Goal: Task Accomplishment & Management: Manage account settings

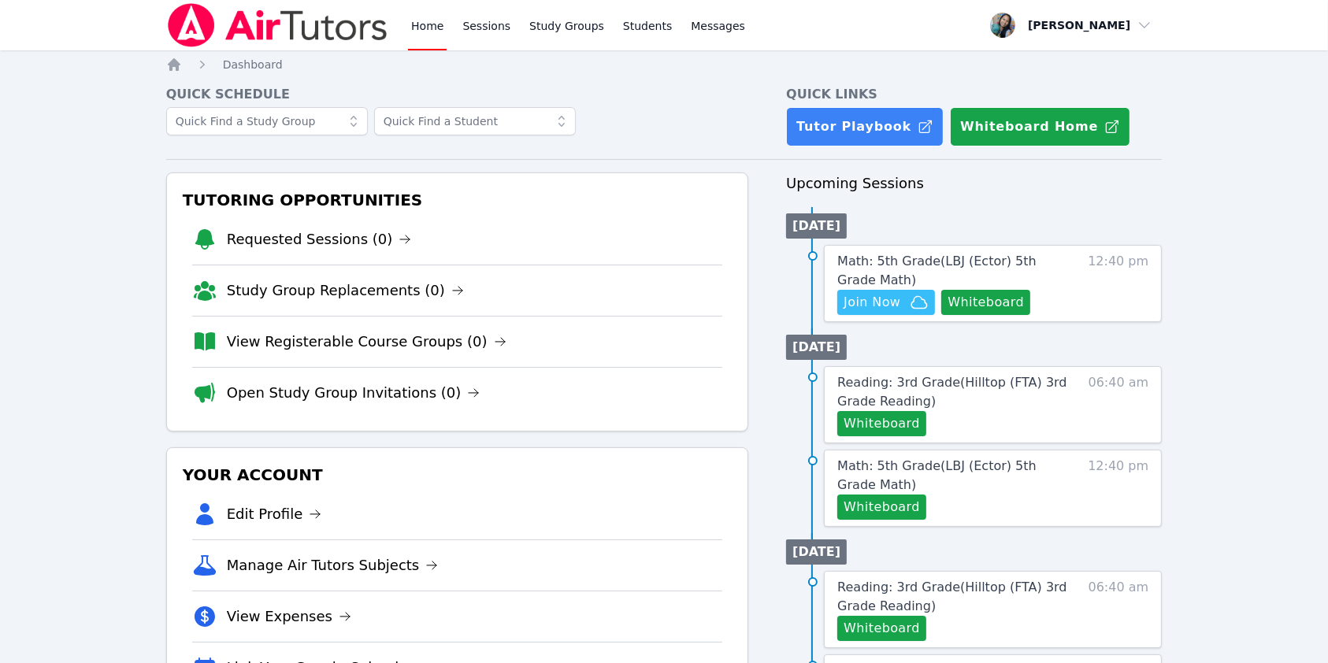
click at [329, 340] on link "View Registerable Course Groups (0)" at bounding box center [367, 342] width 280 height 22
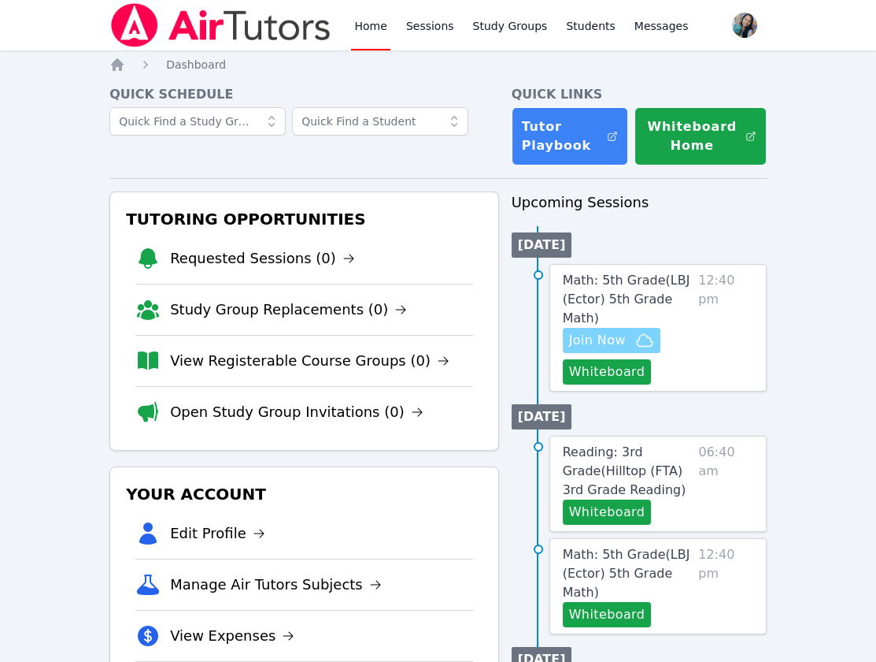
click at [624, 331] on span "Join Now" at bounding box center [597, 340] width 57 height 19
click at [613, 359] on button "Whiteboard" at bounding box center [607, 371] width 89 height 25
click at [587, 331] on span "Join Now" at bounding box center [597, 340] width 57 height 19
click at [611, 359] on button "Whiteboard" at bounding box center [607, 371] width 89 height 25
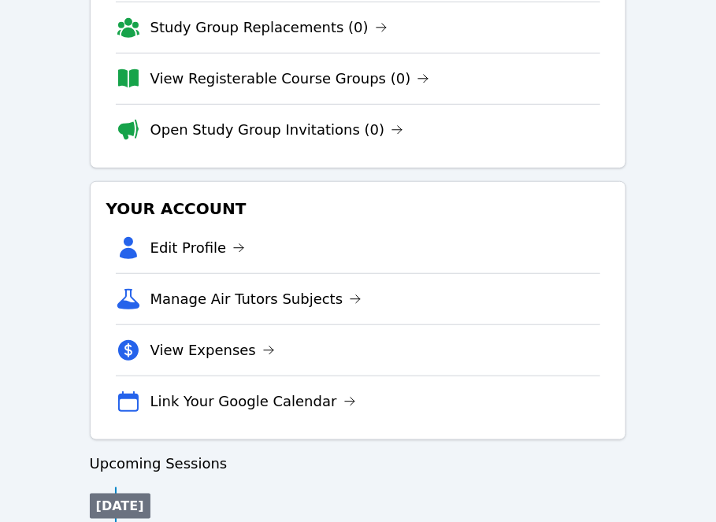
scroll to position [630, 0]
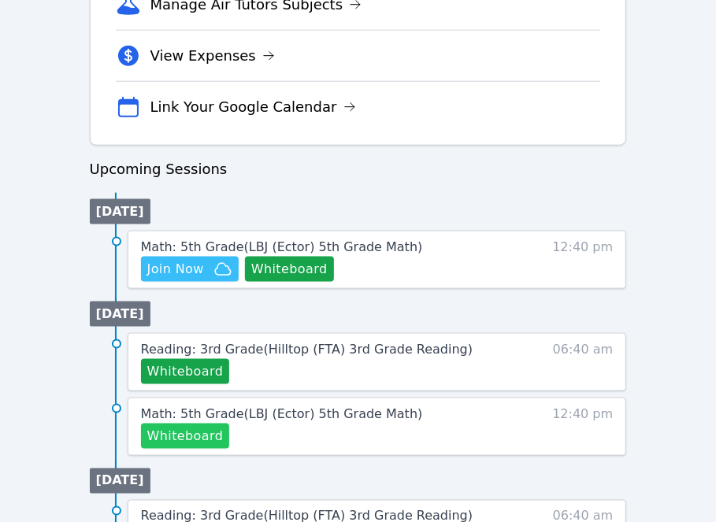
click at [193, 439] on button "Whiteboard" at bounding box center [185, 436] width 89 height 25
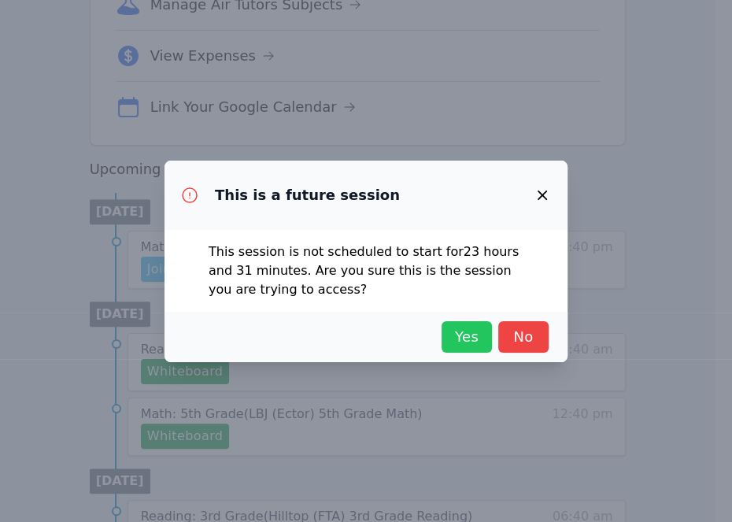
click at [476, 332] on span "Yes" at bounding box center [467, 337] width 35 height 22
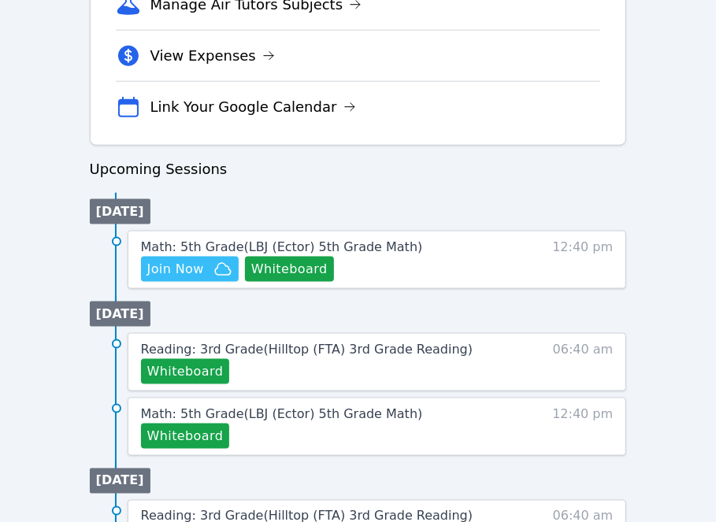
scroll to position [746, 0]
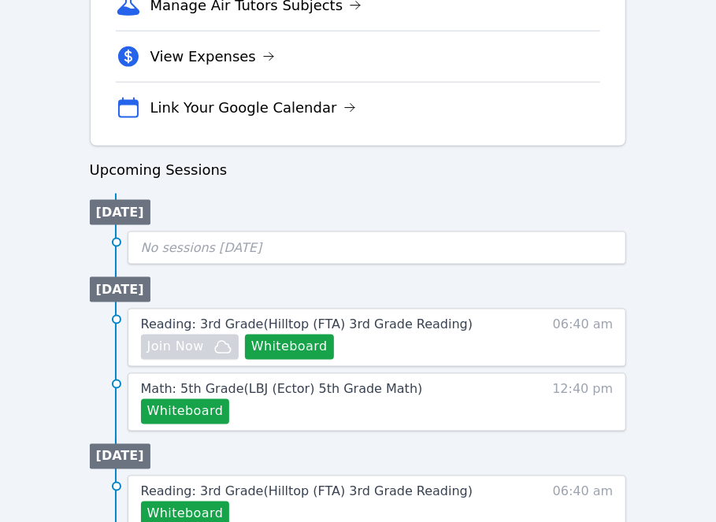
click at [404, 207] on ul "Today No sessions today" at bounding box center [358, 229] width 537 height 71
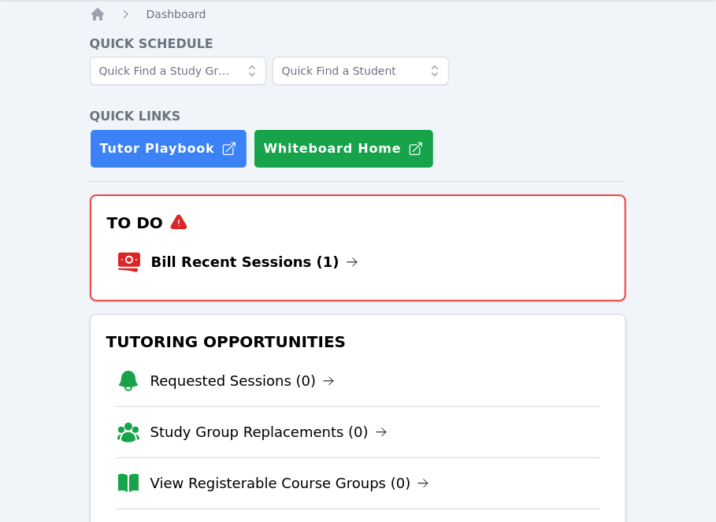
scroll to position [0, 0]
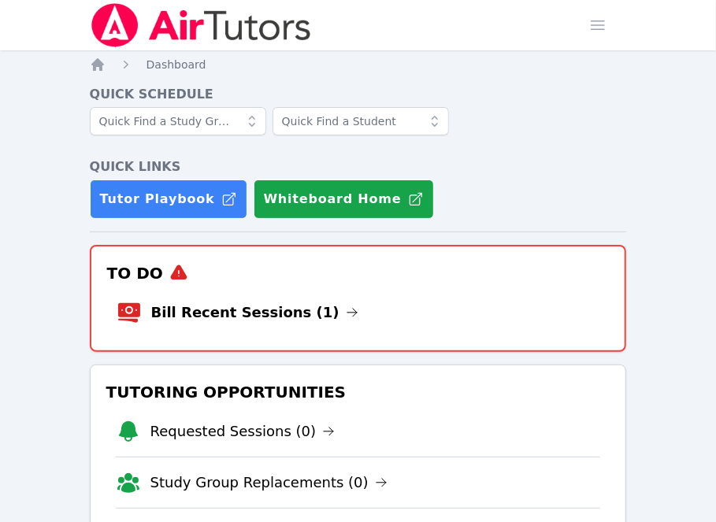
click at [465, 321] on li "Bill Recent Sessions (1)" at bounding box center [359, 312] width 484 height 50
click at [309, 302] on link "Bill Recent Sessions (1)" at bounding box center [254, 313] width 207 height 22
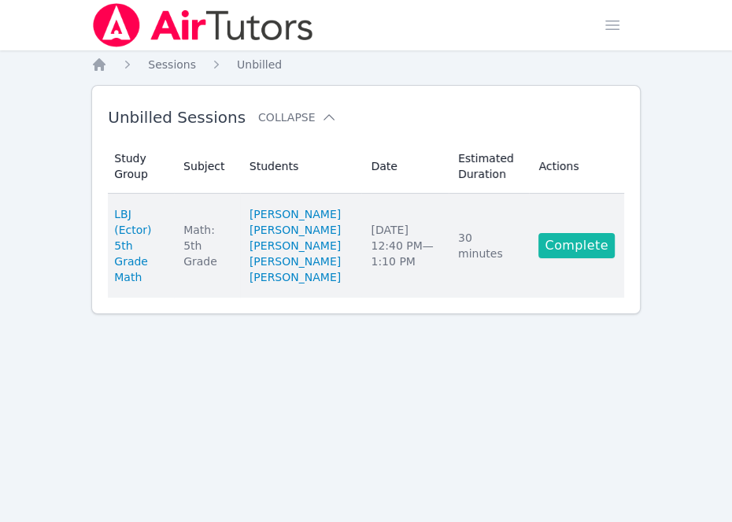
click at [577, 258] on link "Complete" at bounding box center [577, 245] width 76 height 25
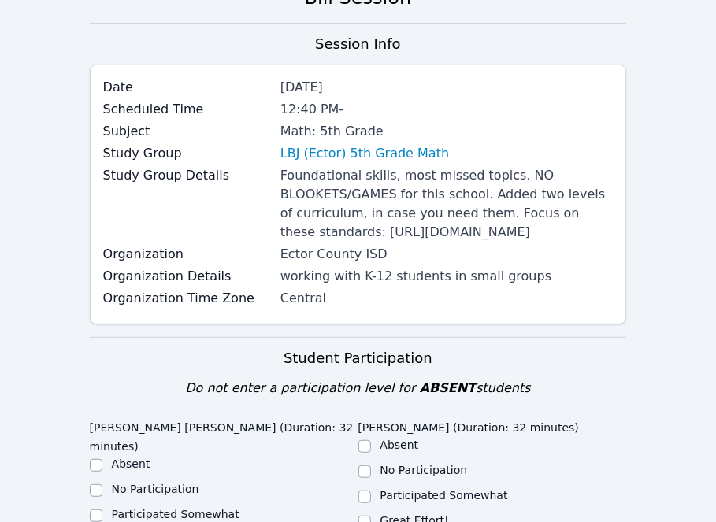
scroll to position [315, 0]
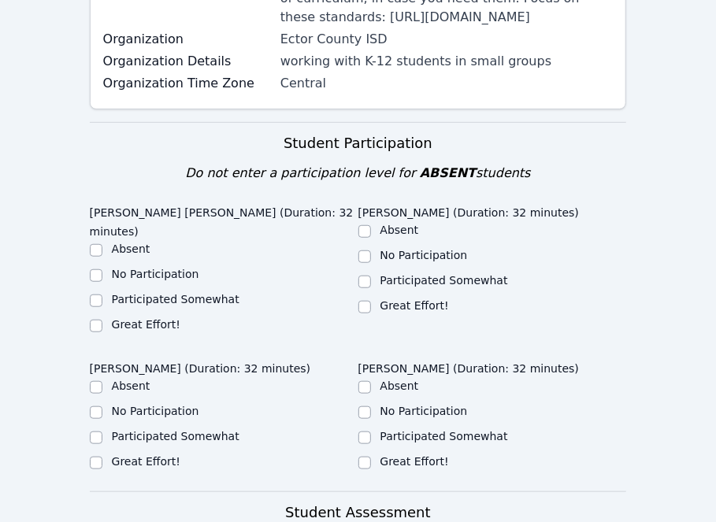
click at [126, 331] on label "Great Effort!" at bounding box center [146, 324] width 69 height 13
click at [102, 332] on input "Great Effort!" at bounding box center [96, 326] width 13 height 13
checkbox input "true"
click at [372, 317] on div "Great Effort!" at bounding box center [492, 307] width 269 height 19
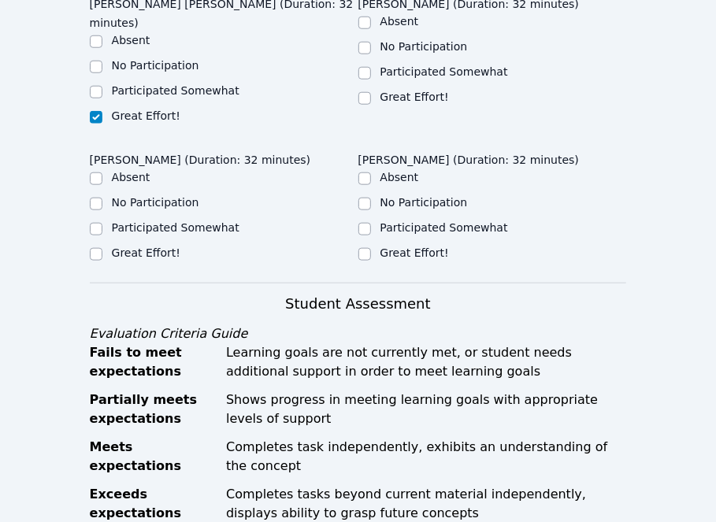
scroll to position [524, 0]
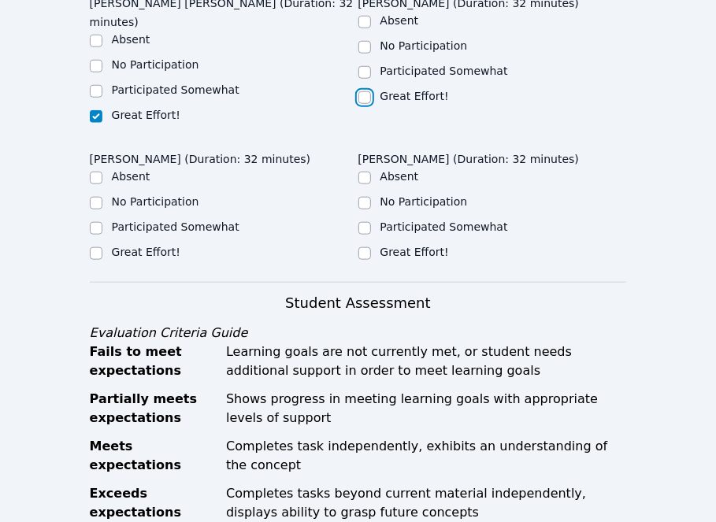
click at [365, 104] on input "Great Effort!" at bounding box center [364, 97] width 13 height 13
checkbox input "true"
click at [366, 260] on input "Great Effort!" at bounding box center [364, 253] width 13 height 13
checkbox input "true"
click at [137, 258] on label "Great Effort!" at bounding box center [146, 252] width 69 height 13
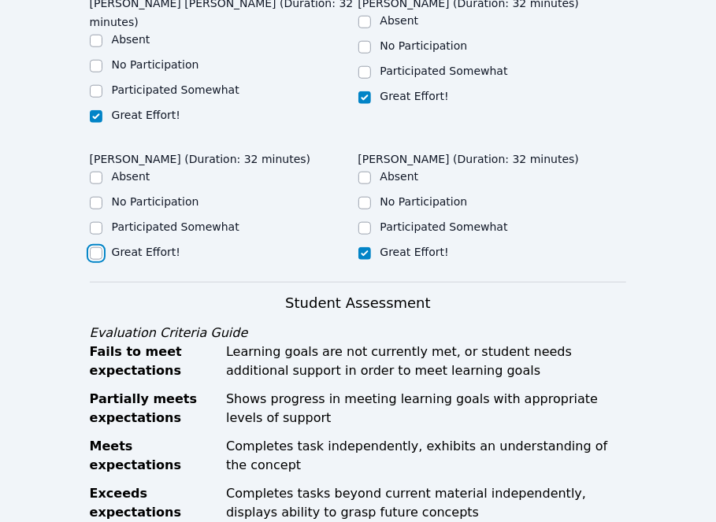
click at [102, 260] on input "Great Effort!" at bounding box center [96, 253] width 13 height 13
checkbox input "true"
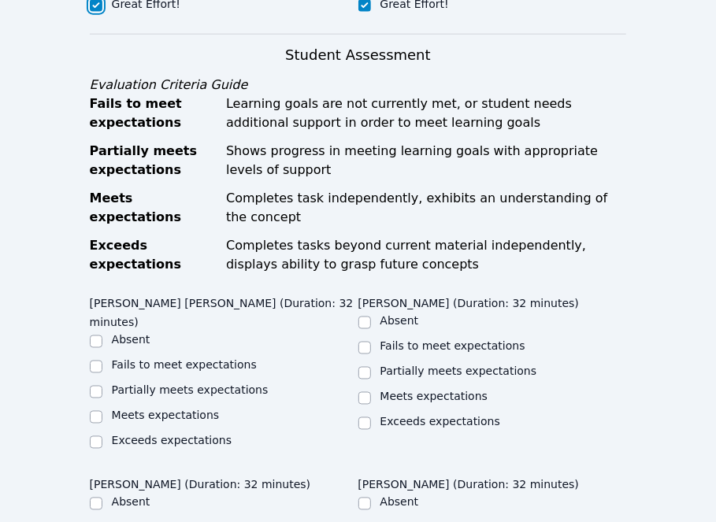
scroll to position [945, 0]
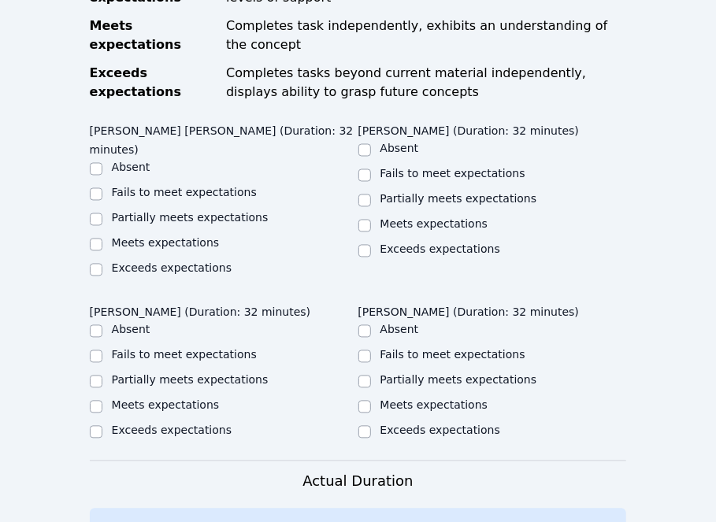
click at [148, 244] on label "Meets expectations" at bounding box center [166, 243] width 108 height 13
click at [102, 244] on input "Meets expectations" at bounding box center [96, 245] width 13 height 13
checkbox input "true"
click at [408, 231] on label "Meets expectations" at bounding box center [434, 224] width 108 height 13
click at [371, 232] on input "Meets expectations" at bounding box center [364, 226] width 13 height 13
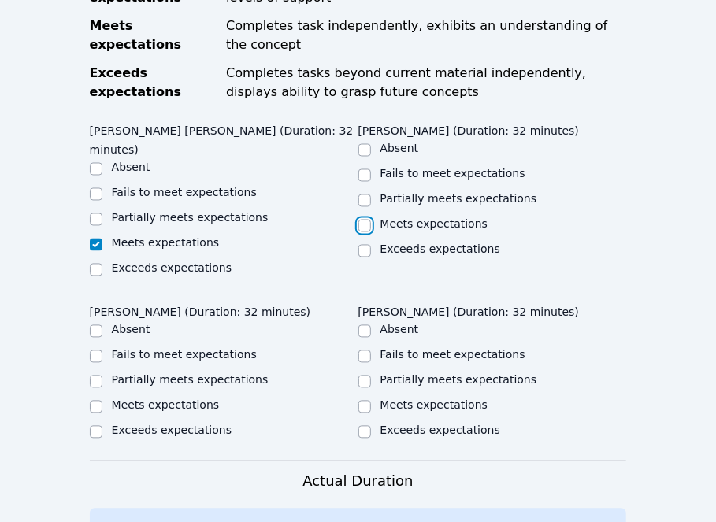
checkbox input "true"
click at [394, 403] on label "Meets expectations" at bounding box center [434, 405] width 108 height 13
click at [371, 403] on input "Meets expectations" at bounding box center [364, 407] width 13 height 13
checkbox input "true"
click at [172, 408] on label "Meets expectations" at bounding box center [166, 405] width 108 height 13
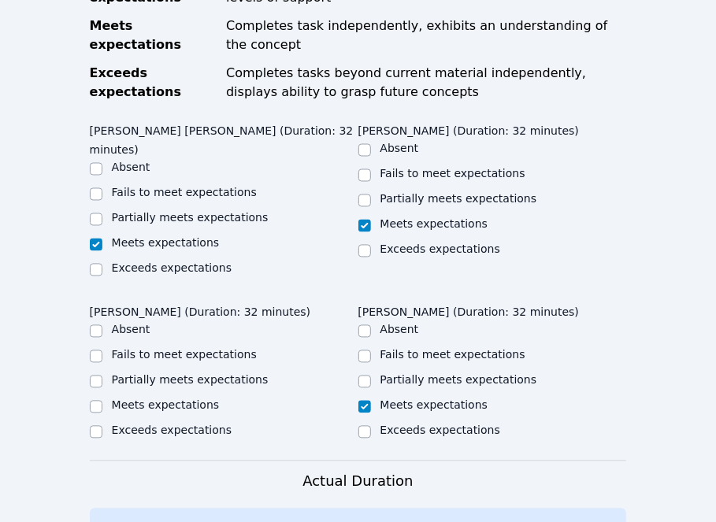
click at [102, 408] on input "Meets expectations" at bounding box center [96, 407] width 13 height 13
checkbox input "true"
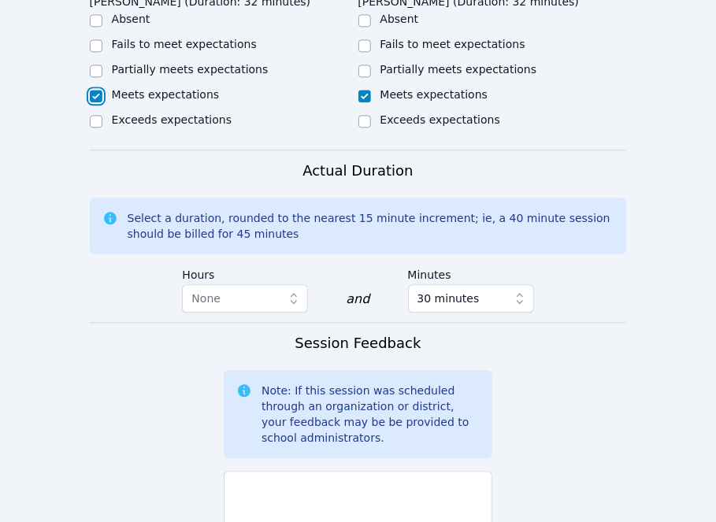
scroll to position [1365, 0]
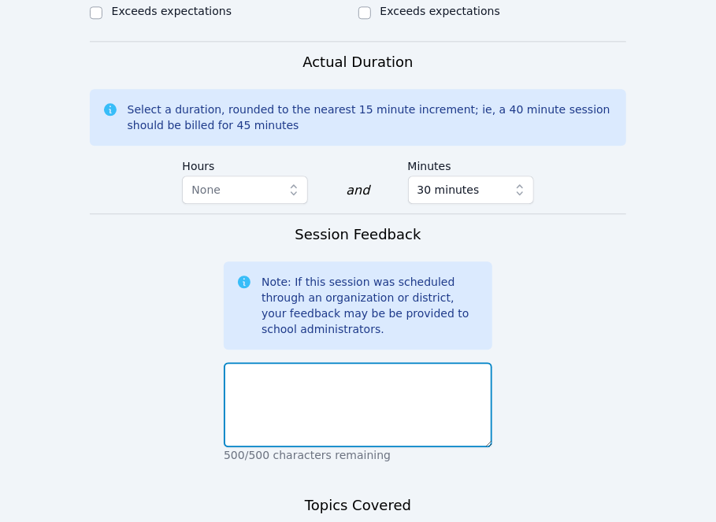
click at [321, 370] on textarea at bounding box center [358, 404] width 269 height 85
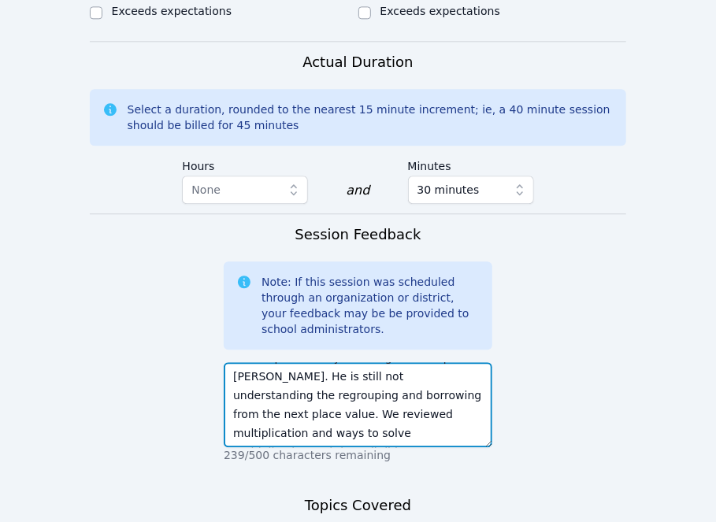
scroll to position [1605, 0]
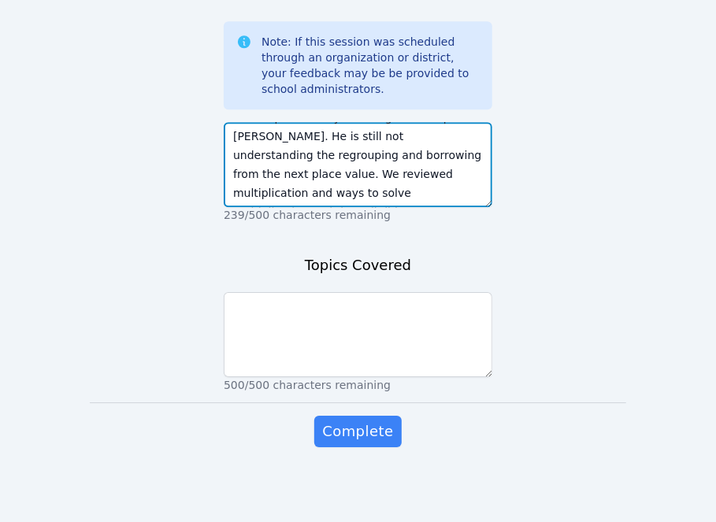
type textarea "We reviewed subtraction with regrouping for warm up and everyone did great exce…"
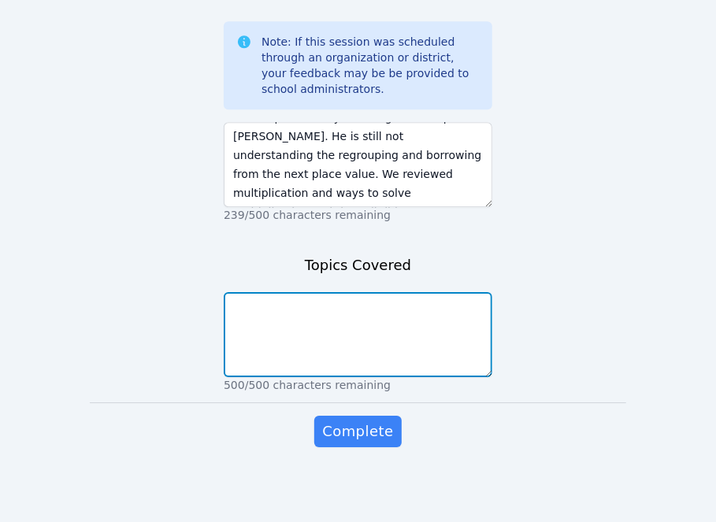
click at [368, 331] on textarea at bounding box center [358, 334] width 269 height 85
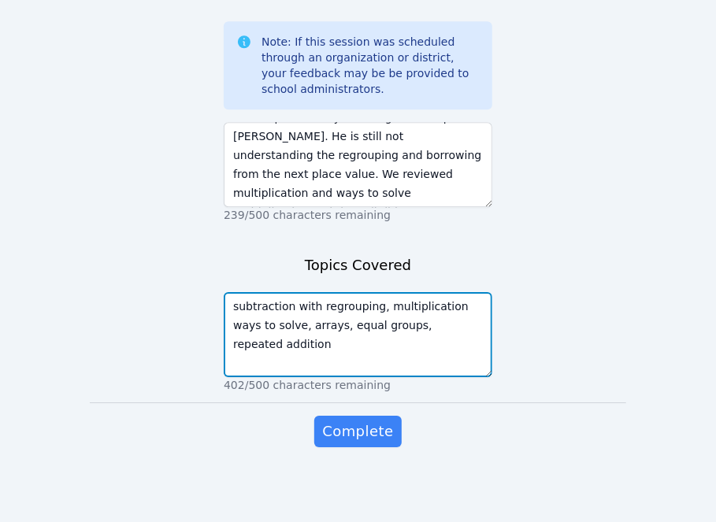
click at [453, 335] on textarea "subtraction with regrouping, multiplication ways to solve, arrays, equal groups…" at bounding box center [358, 334] width 269 height 85
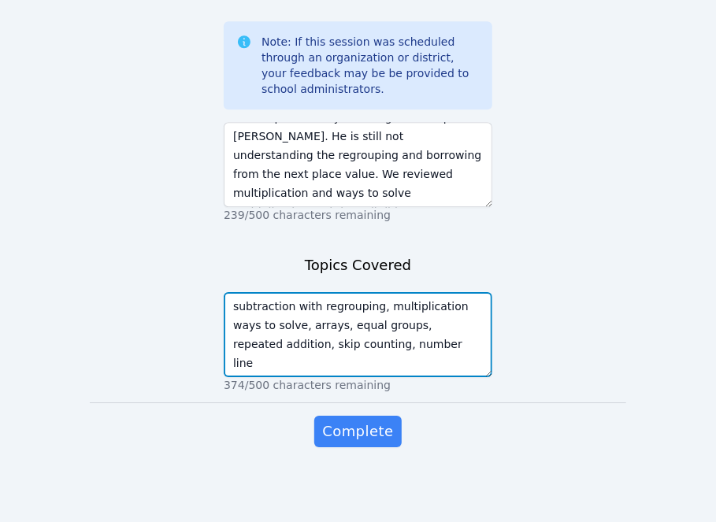
click at [354, 355] on textarea "subtraction with regrouping, multiplication ways to solve, arrays, equal groups…" at bounding box center [358, 334] width 269 height 85
type textarea "subtraction with regrouping, multiplication ways to solve, arrays, equal groups…"
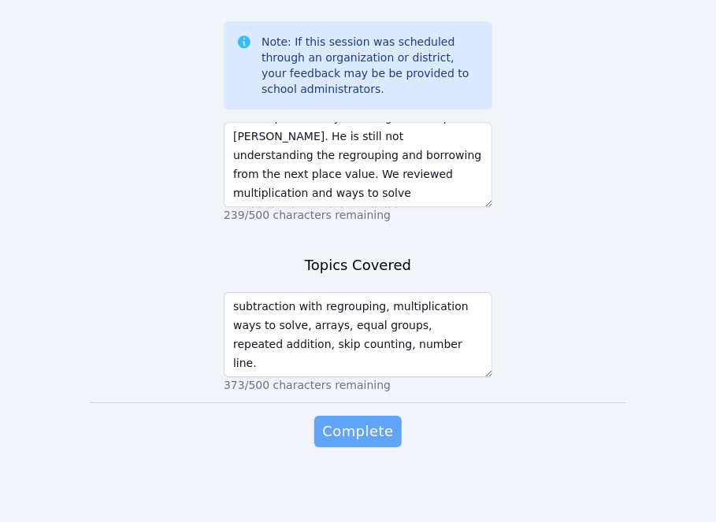
click at [358, 428] on span "Complete" at bounding box center [357, 432] width 71 height 22
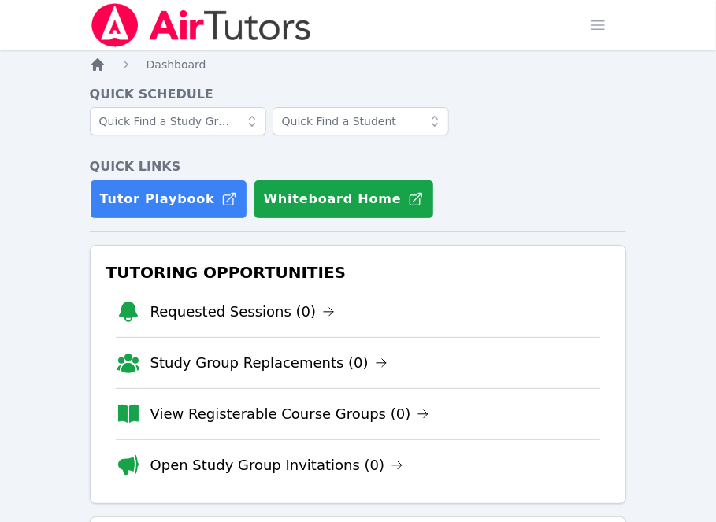
click at [95, 69] on icon "Breadcrumb" at bounding box center [97, 64] width 13 height 13
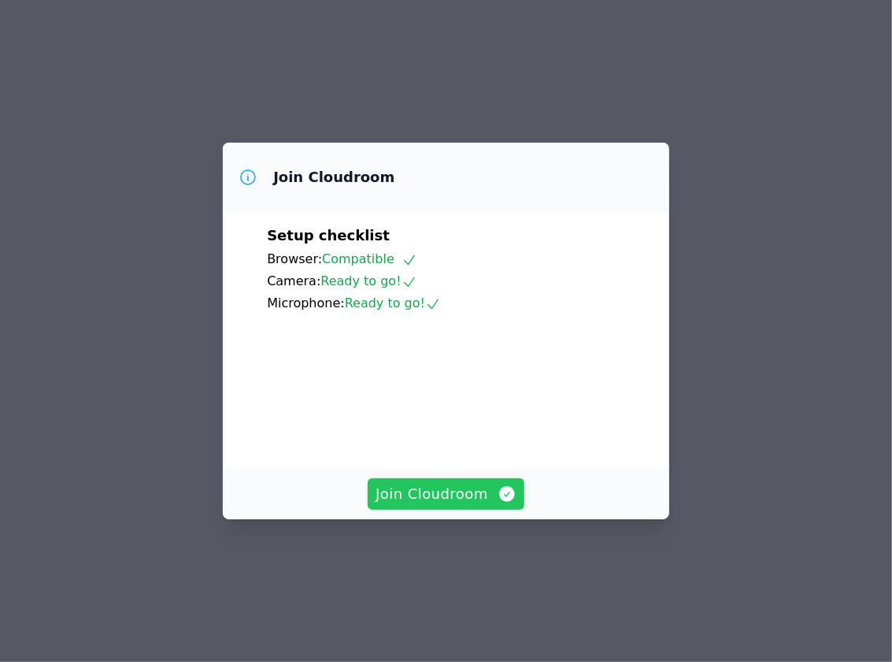
click at [458, 505] on span "Join Cloudroom" at bounding box center [446, 494] width 141 height 22
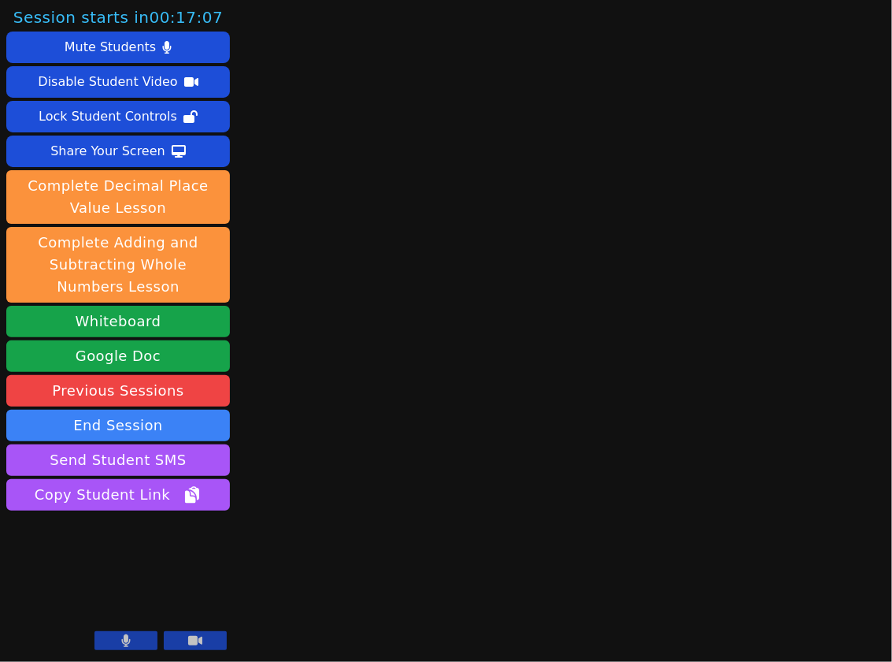
click at [126, 638] on icon at bounding box center [126, 640] width 9 height 13
